Goal: Transaction & Acquisition: Purchase product/service

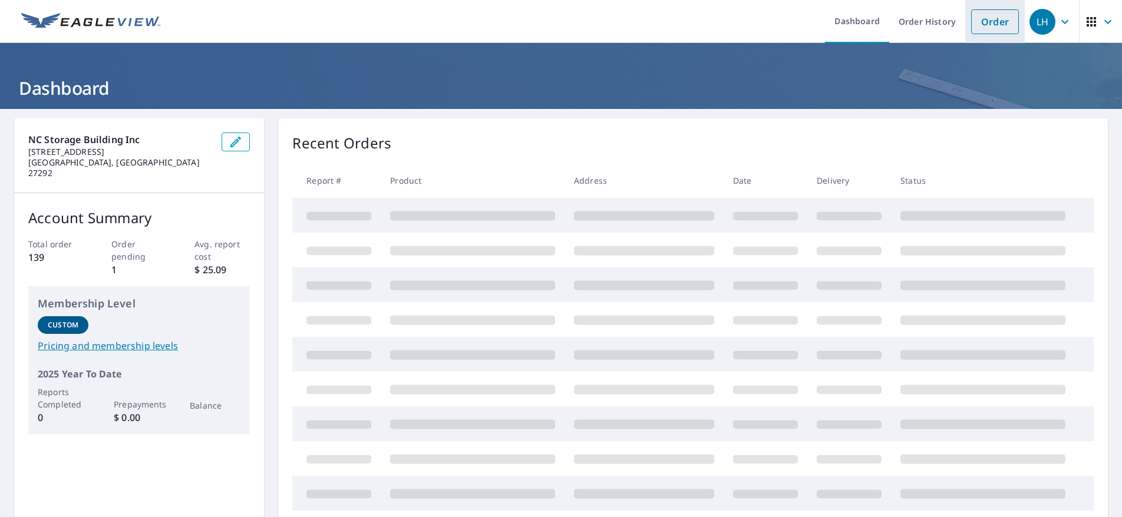
click at [992, 25] on link "Order" at bounding box center [995, 21] width 48 height 25
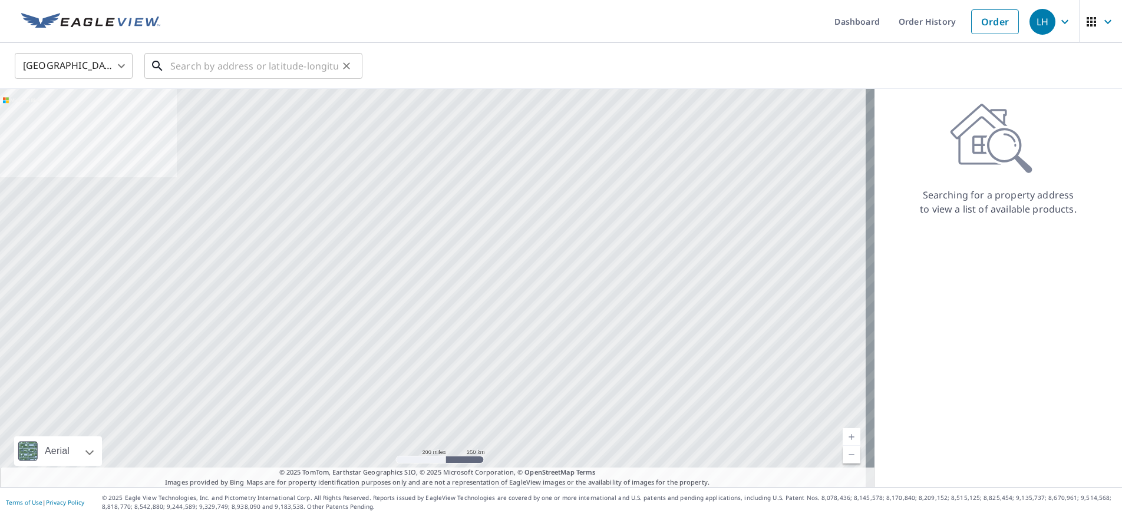
click at [306, 68] on input "text" at bounding box center [254, 65] width 168 height 33
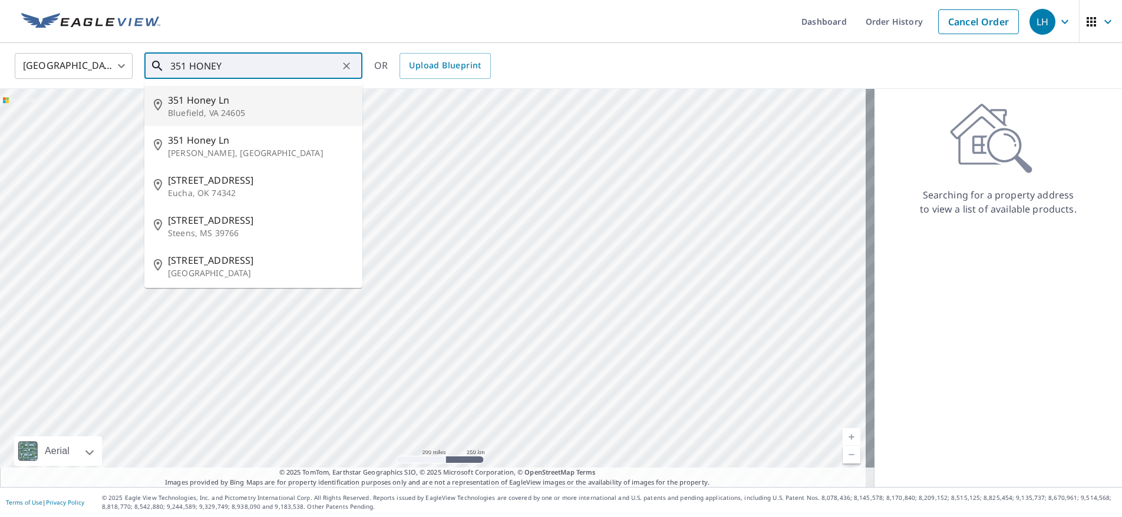
click at [195, 105] on span "351 Honey Ln" at bounding box center [260, 100] width 185 height 14
type input "[STREET_ADDRESS]"
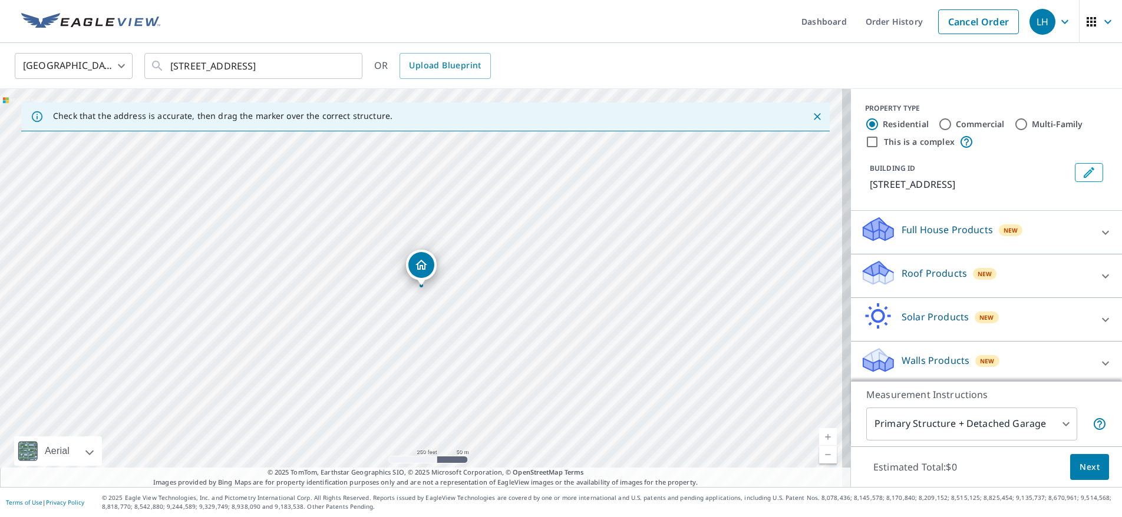
click at [926, 275] on p "Roof Products" at bounding box center [934, 273] width 65 height 14
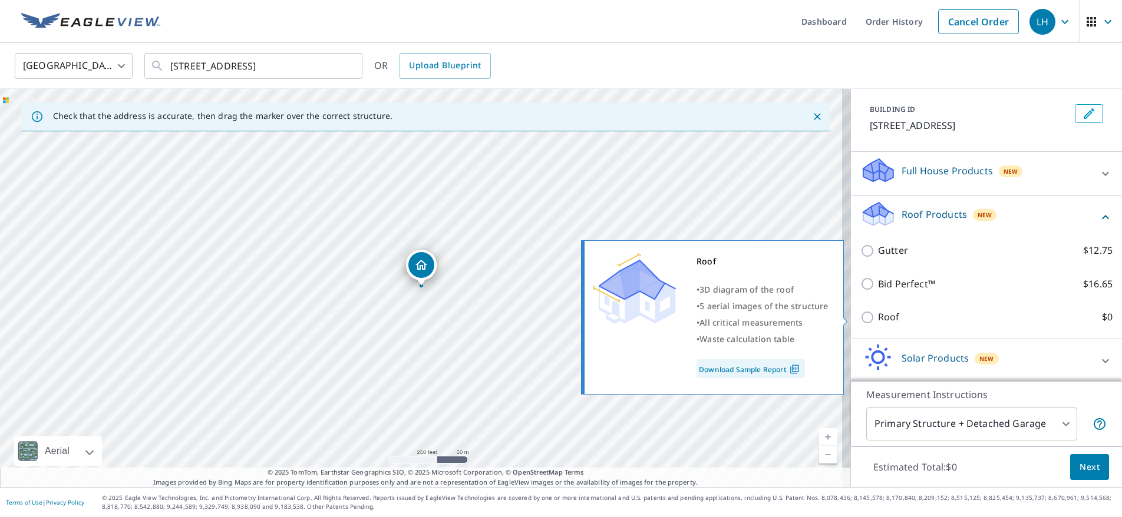
click at [861, 313] on input "Roof $0" at bounding box center [869, 318] width 18 height 14
checkbox input "true"
type input "3"
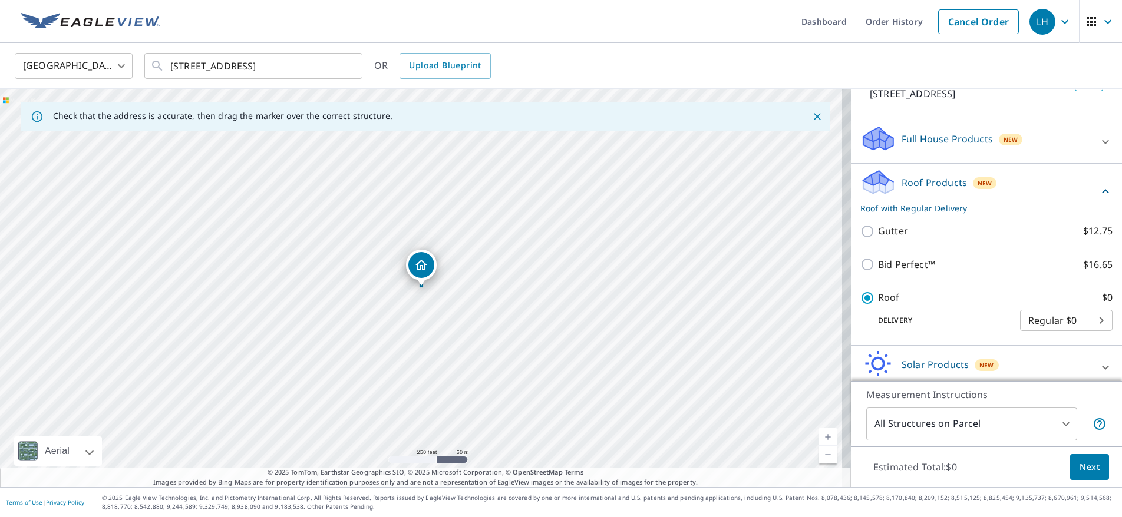
scroll to position [27, 0]
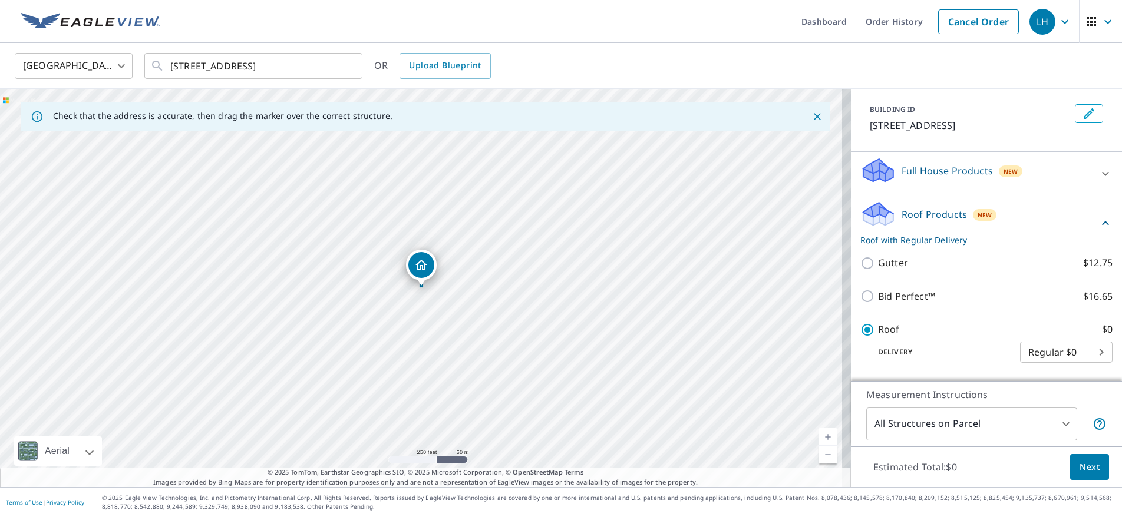
click at [1071, 470] on button "Next" at bounding box center [1089, 467] width 39 height 27
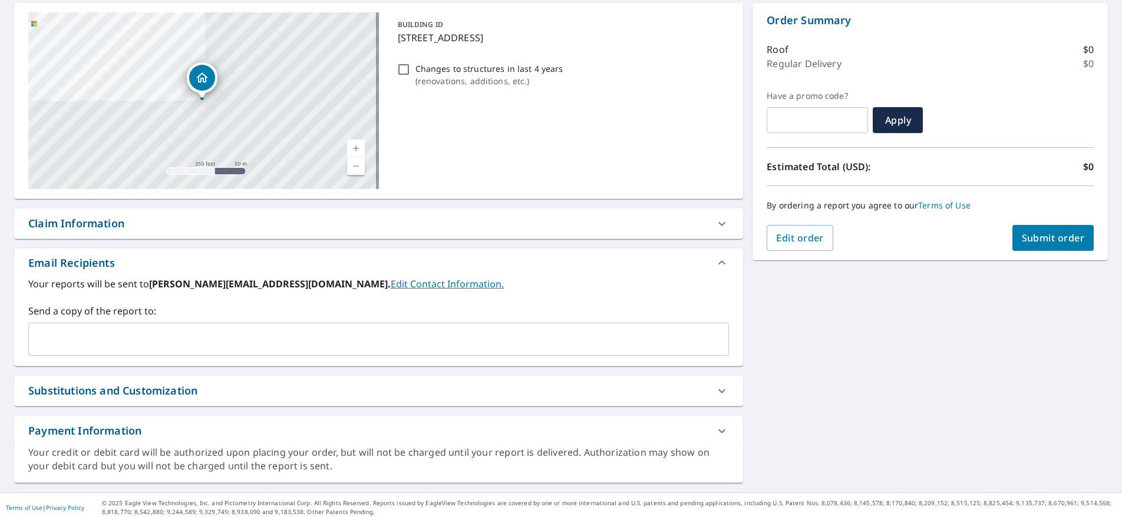
scroll to position [121, 0]
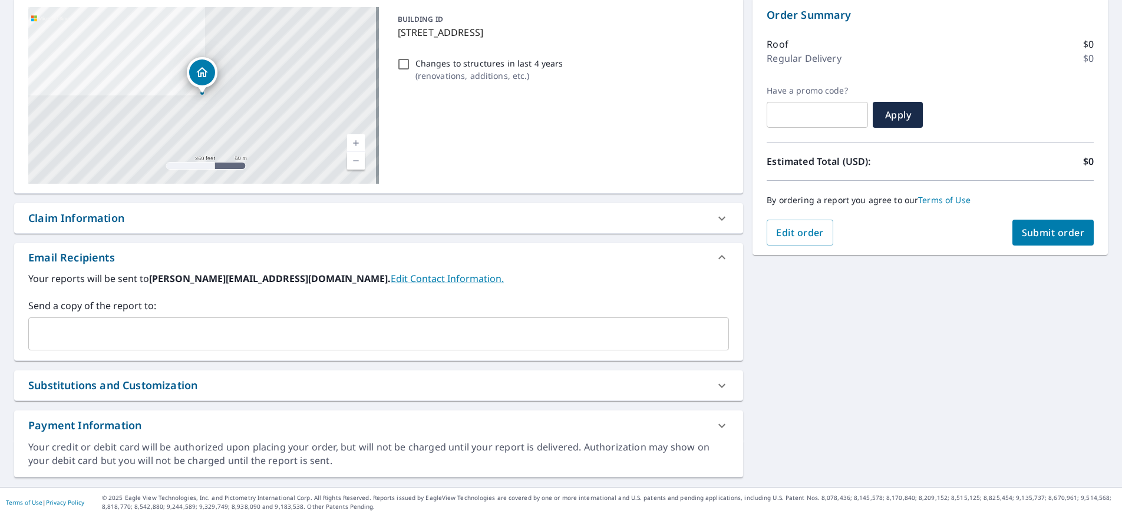
click at [117, 331] on input "text" at bounding box center [370, 334] width 672 height 22
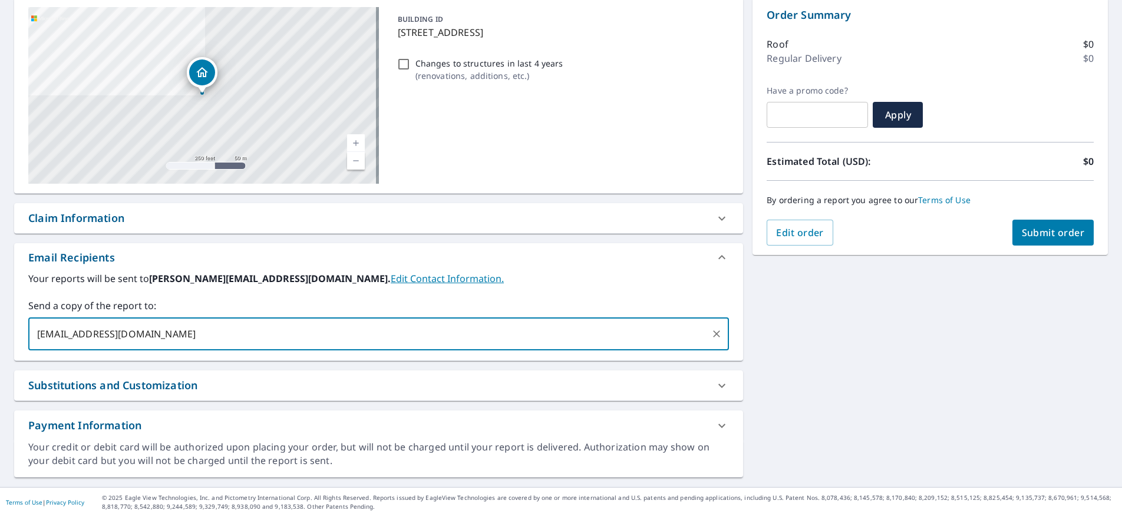
type input "[EMAIL_ADDRESS][DOMAIN_NAME]"
click at [1039, 238] on span "Submit order" at bounding box center [1053, 232] width 63 height 13
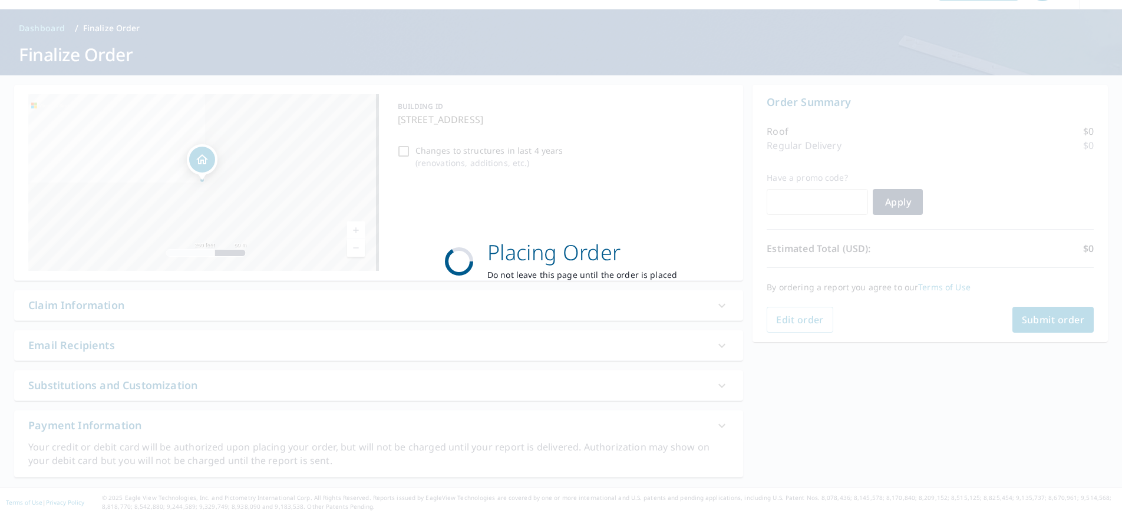
scroll to position [34, 0]
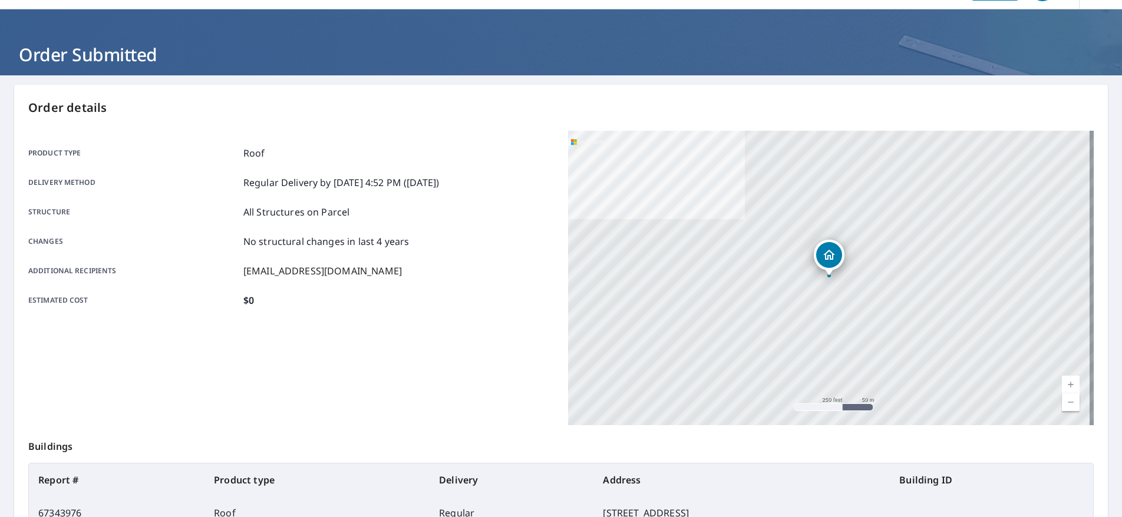
scroll to position [176, 0]
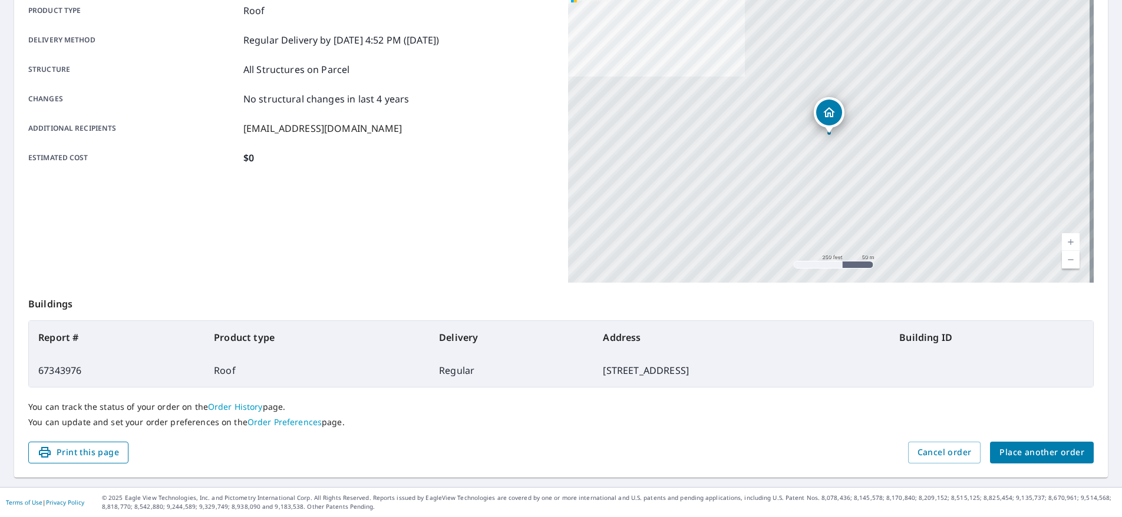
click at [54, 458] on span "Print this page" at bounding box center [78, 452] width 81 height 15
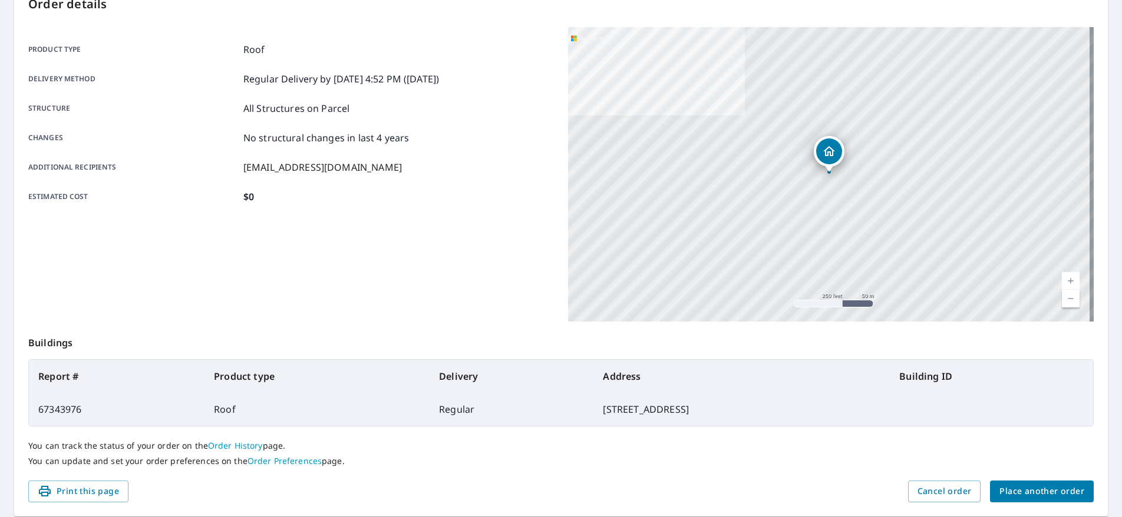
scroll to position [0, 0]
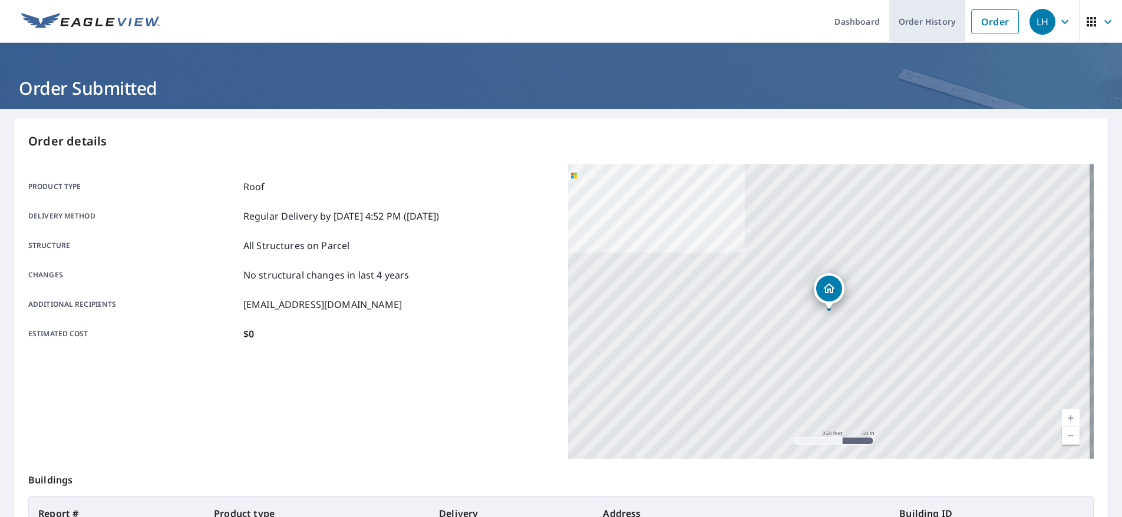
click at [904, 15] on link "Order History" at bounding box center [927, 21] width 76 height 43
